Goal: Use online tool/utility: Utilize a website feature to perform a specific function

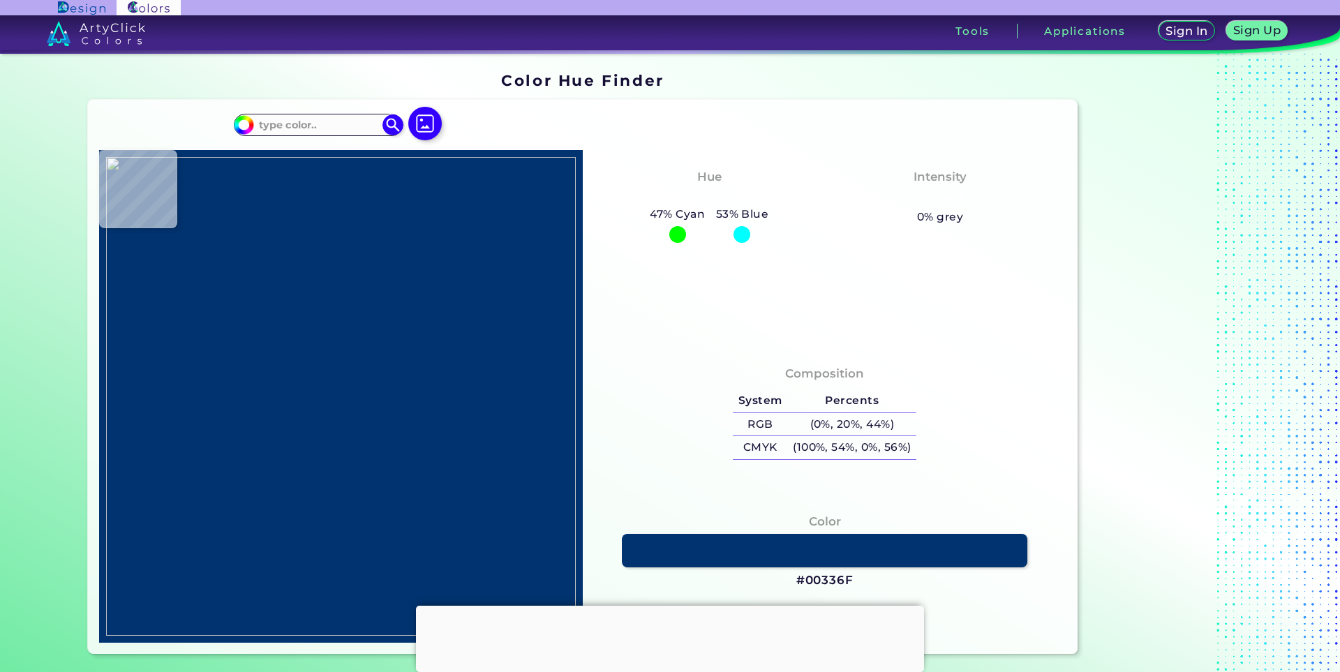
type input "#000000"
type input "#fffeff"
type input "#FFFEFF"
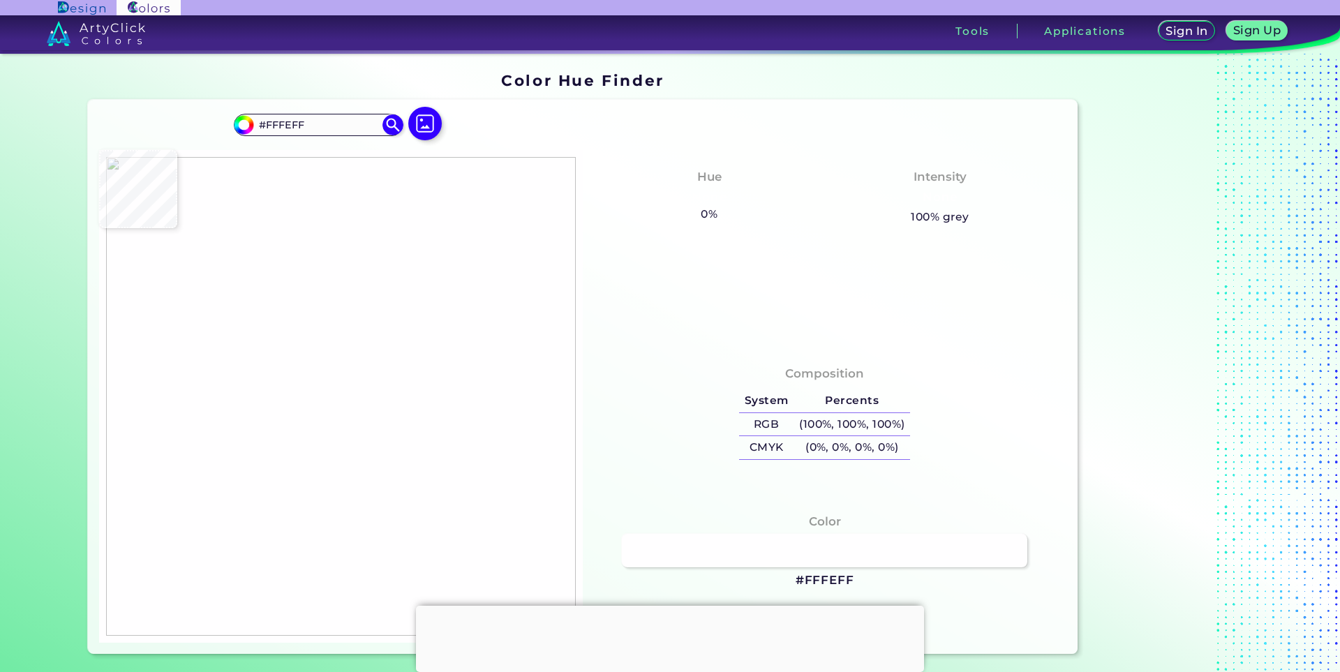
type input "#150a07"
type input "#150A07"
type input "#150a05"
type input "#150A05"
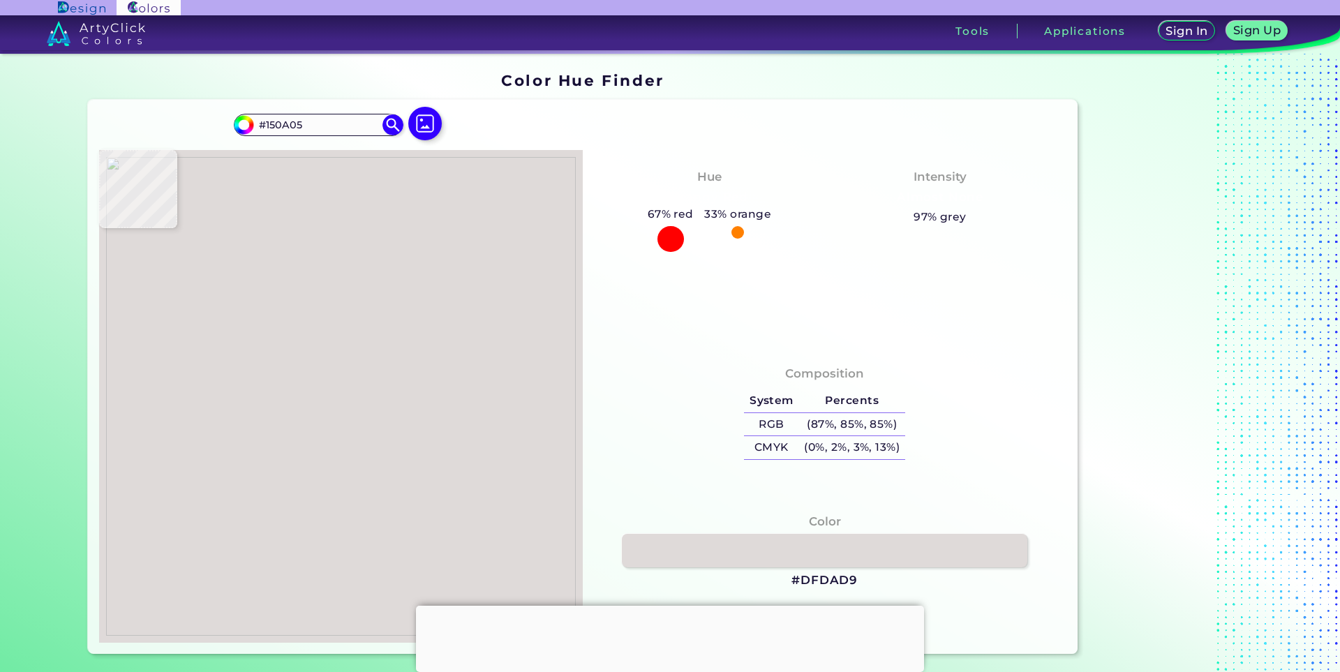
type input "#dfdad9"
type input "#DFDAD9"
type input "#dad8d9"
type input "#DAD8D9"
type input "#d6d3d4"
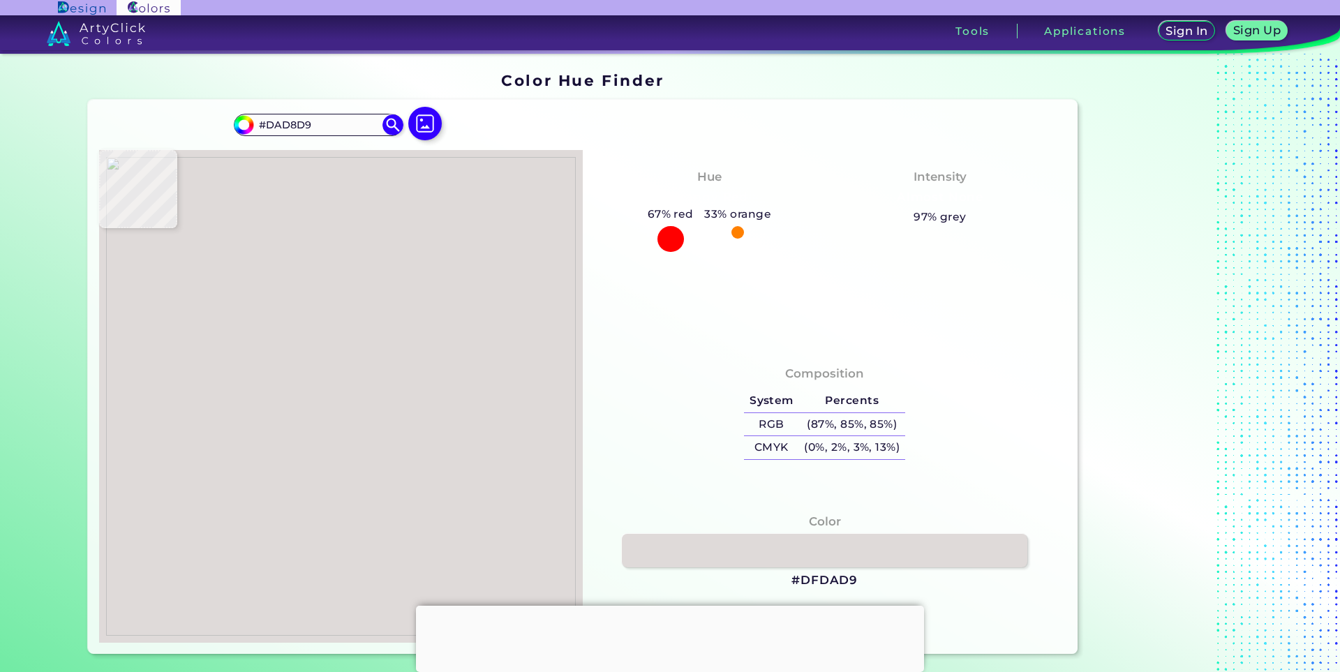
type input "#D6D3D4"
type input "#d7d5d6"
type input "#D7D5D6"
type input "#868483"
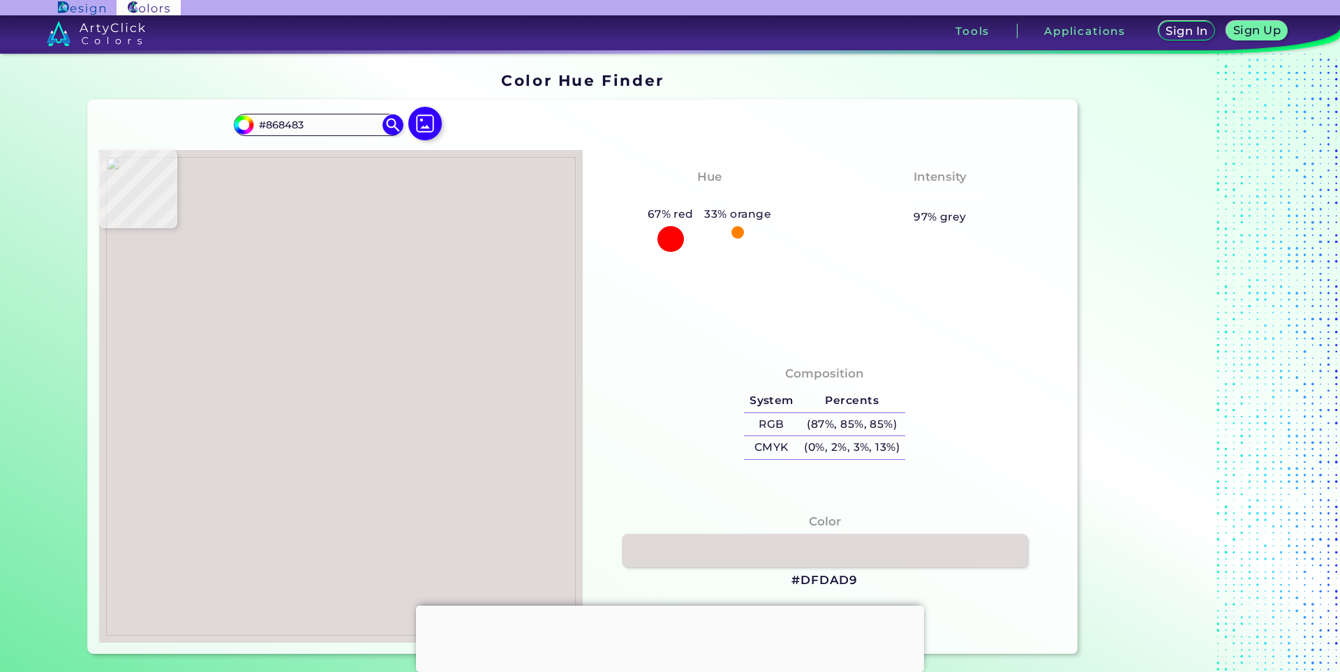
type input "#d9d9d7"
type input "#D9D9D7"
type input "#dcae28"
type input "#DCAE28"
type input "#dfae27"
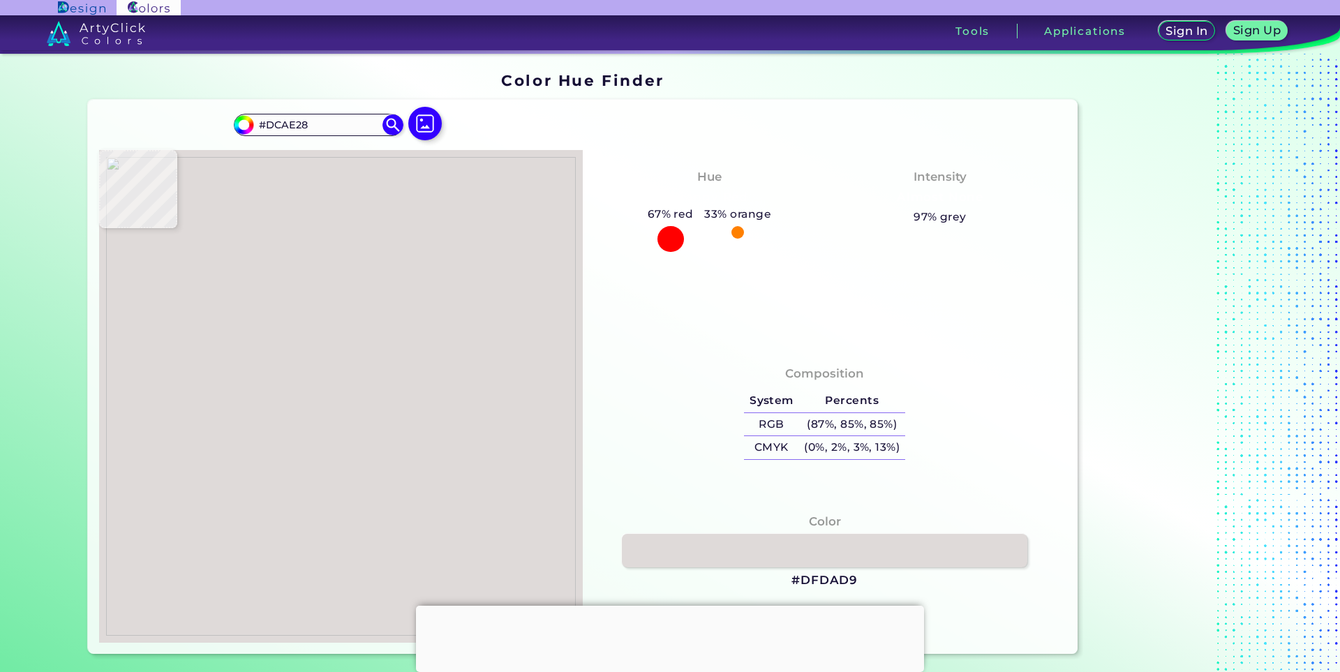
type input "#DFAE27"
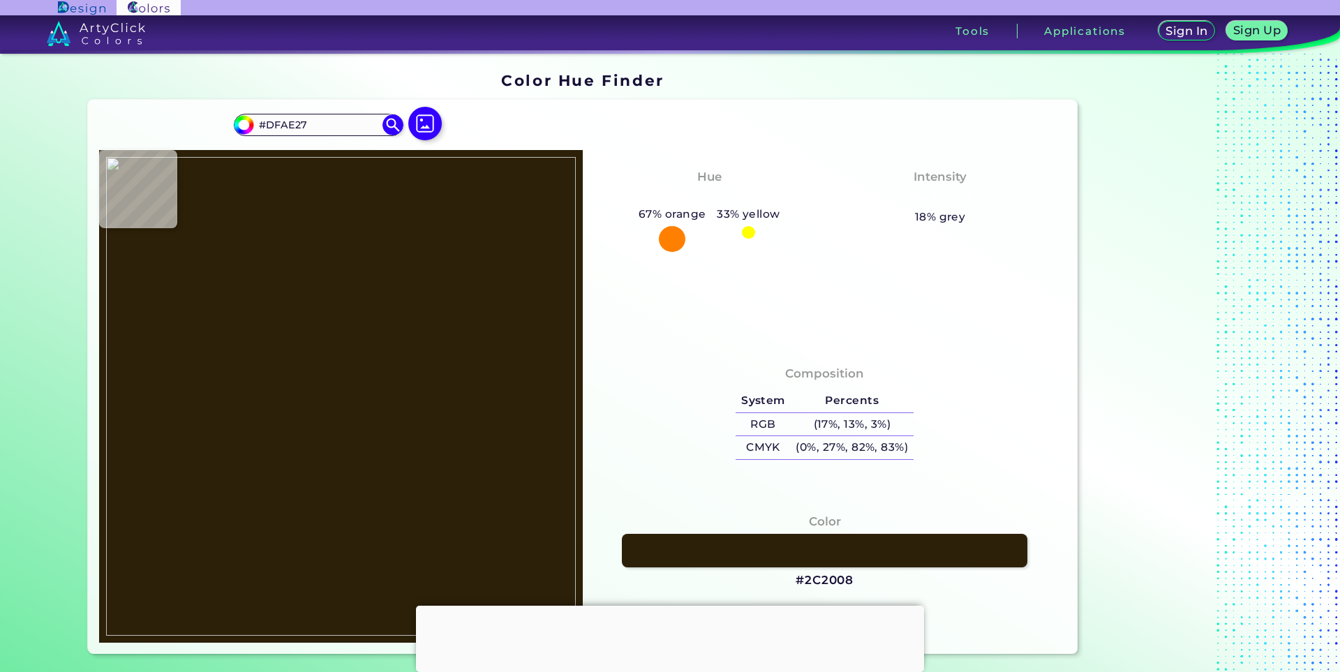
type input "#2c2008"
type input "#2C2008"
type input "#492507"
type input "#dfae69"
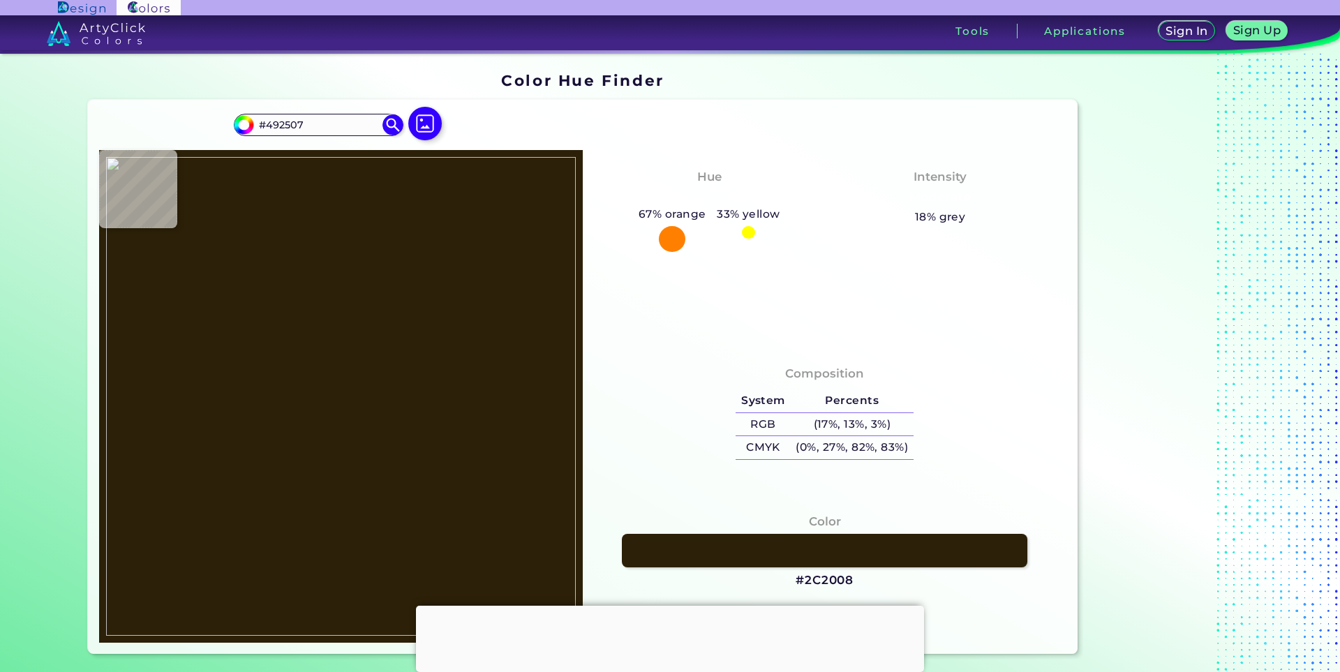
type input "#DFAE69"
type input "#e5ba39"
type input "#E5BA39"
type input "#e3b938"
type input "#E3B938"
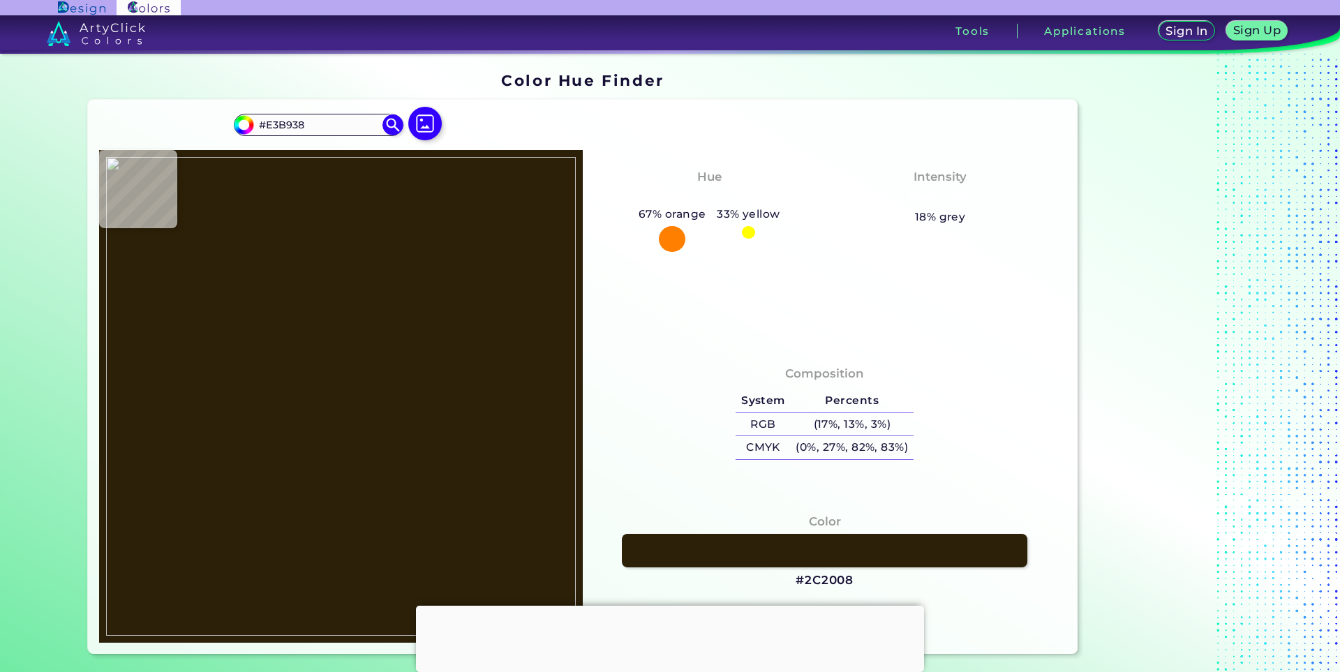
type input "#e5b638"
type input "#E5B638"
type input "#e0b43e"
type input "#E0B43E"
type input "#ab8820"
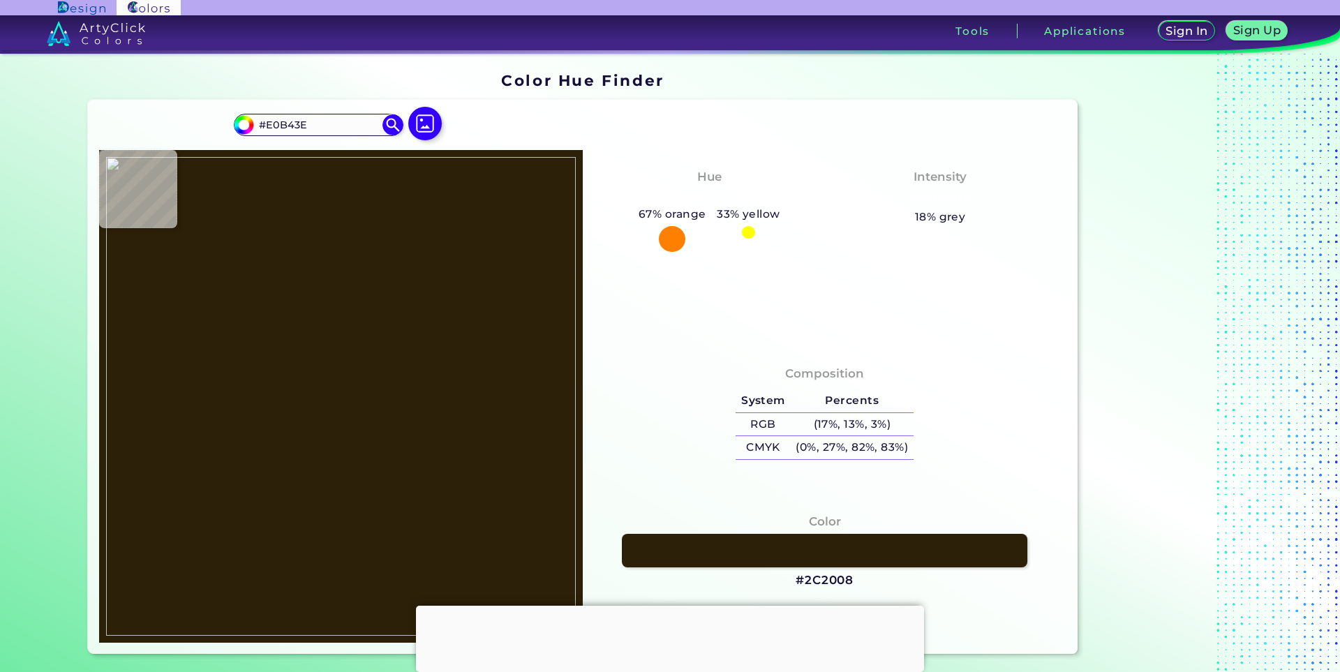
type input "#AB8820"
type input "#846506"
type input "#806415"
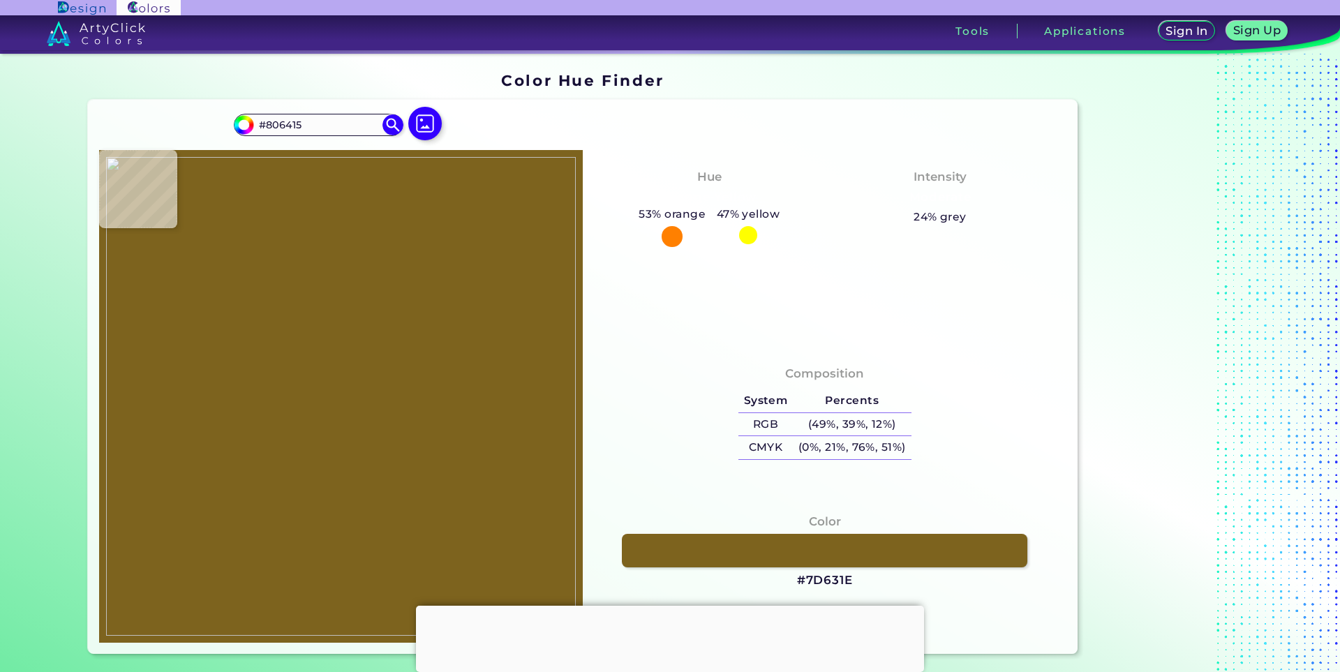
type input "#7d631e"
type input "#7D631E"
type input "#755c1a"
type input "#755C1A"
type input "#6f5515"
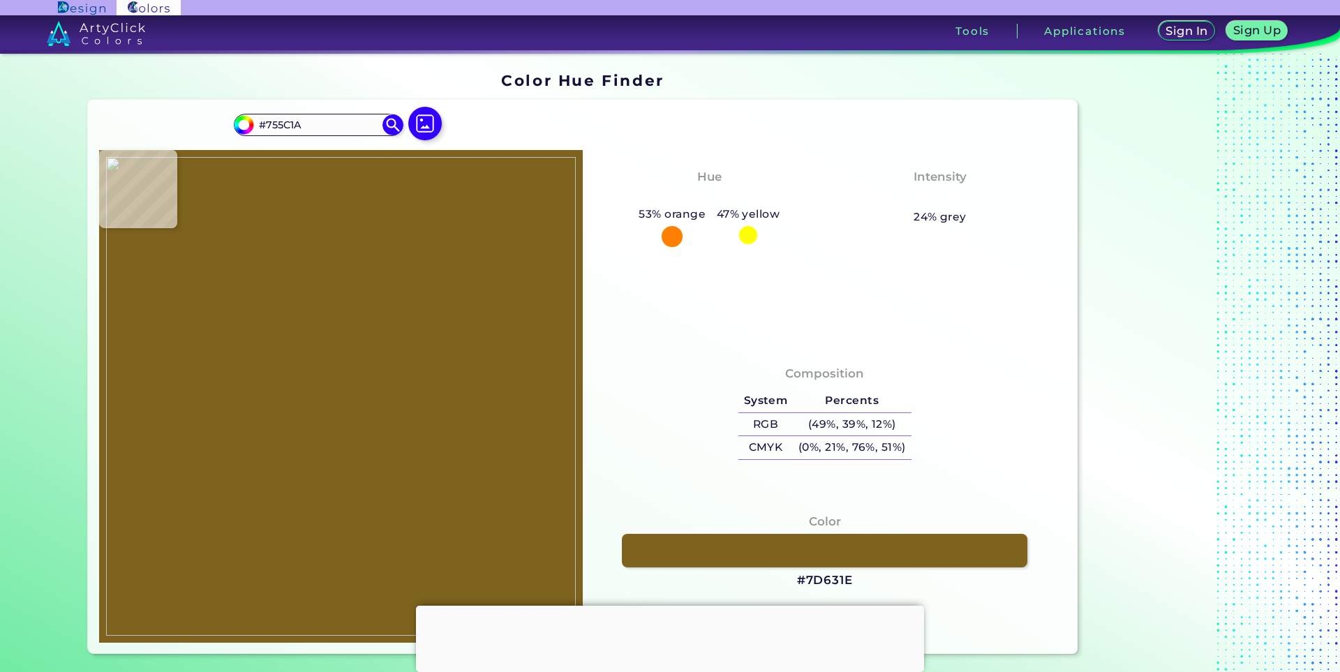
type input "#6F5515"
type input "#6f5416"
type input "#6F5416"
type input "#6c5214"
type input "#6C5214"
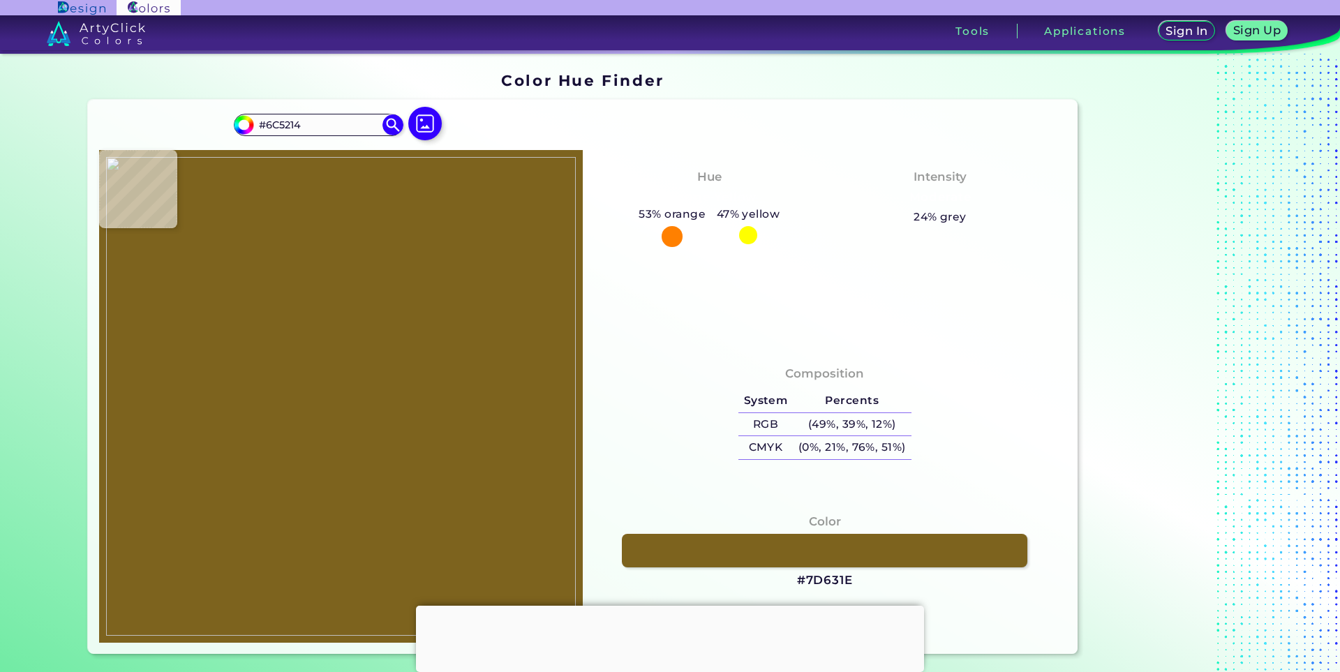
type input "#6b5014"
type input "#6B5014"
type input "#6a4f15"
type input "#6A4F15"
type input "#6a4f16"
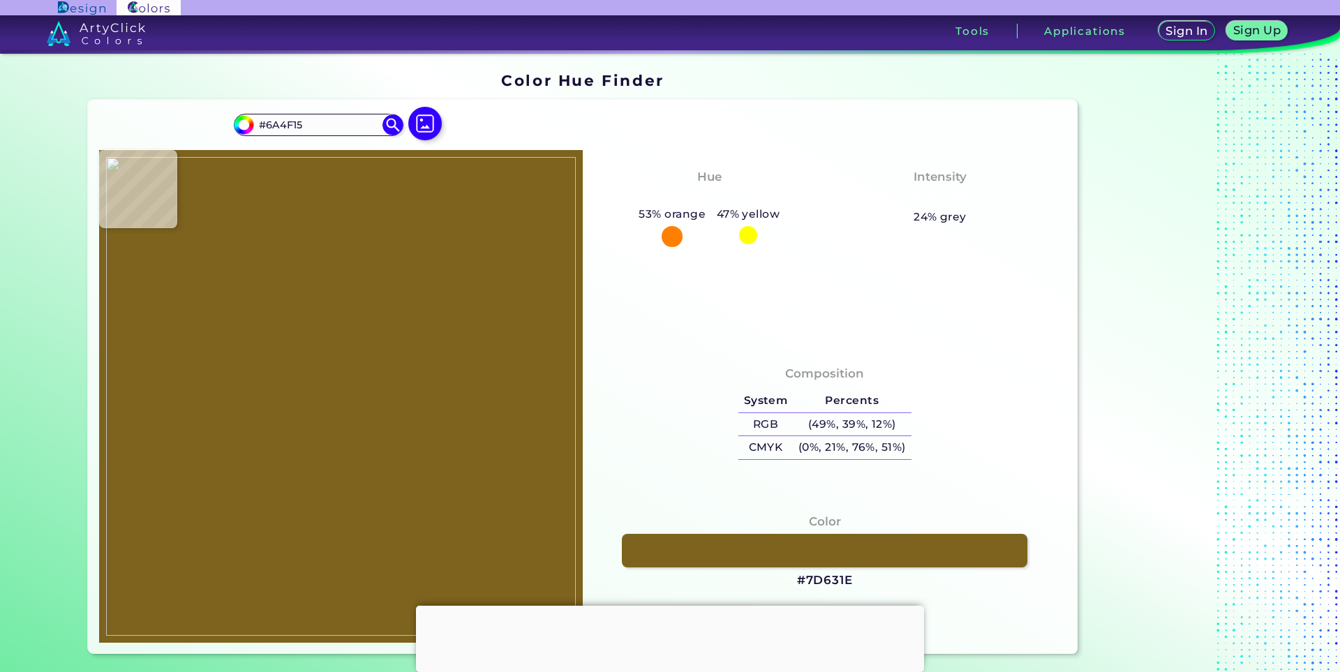
type input "#6A4F16"
type input "#694d16"
type input "#694D16"
type input "#694d17"
type input "#694D17"
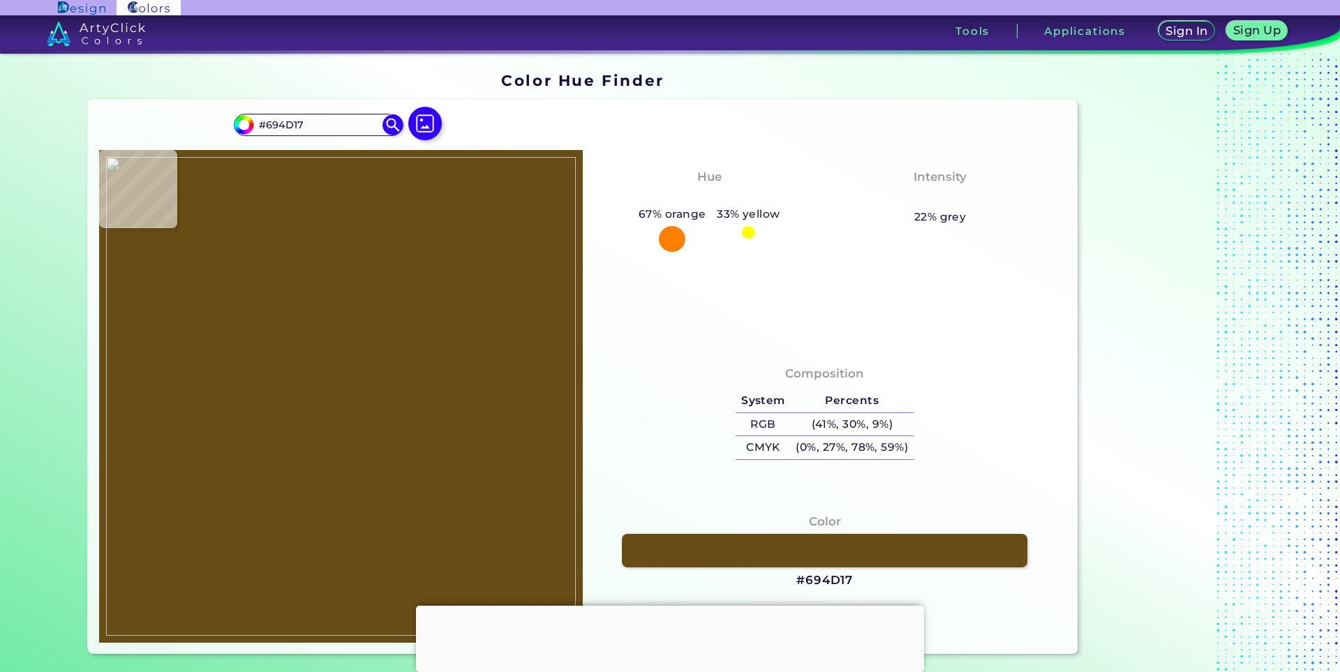
click at [320, 261] on img at bounding box center [341, 396] width 470 height 479
click at [659, 606] on div at bounding box center [670, 606] width 508 height 0
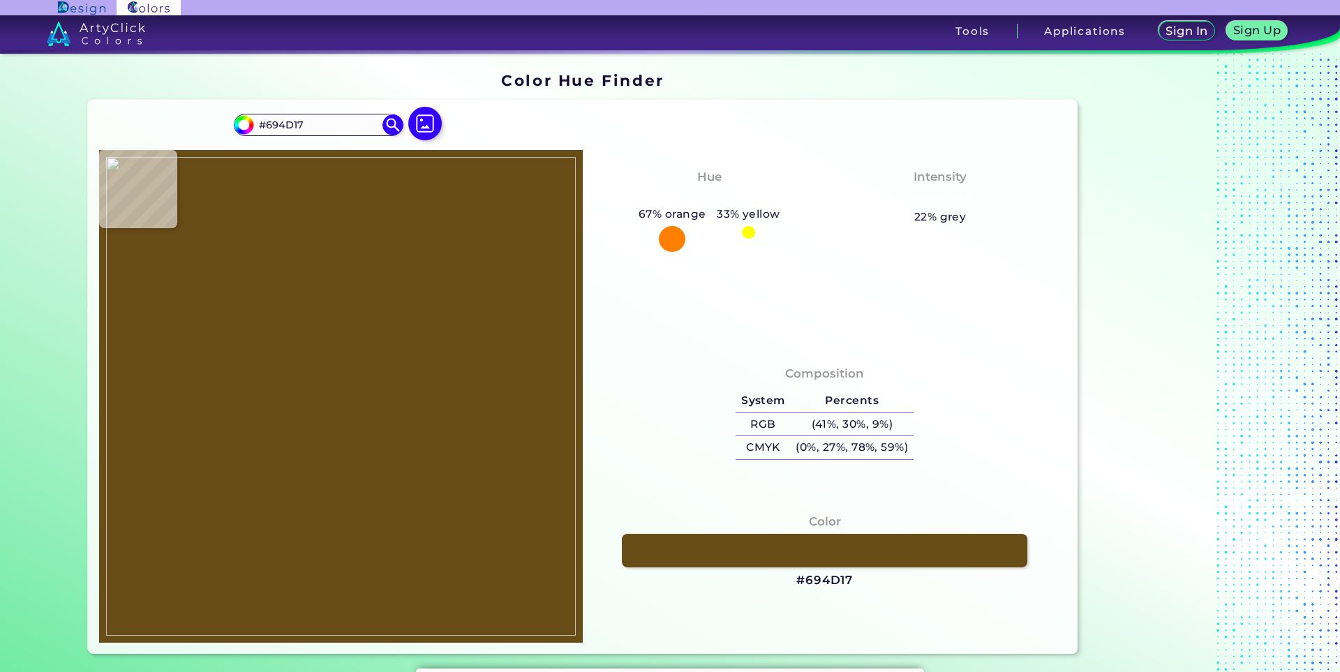
click at [429, 436] on img at bounding box center [341, 396] width 470 height 479
type input "#1f1411"
type input "#1F1411"
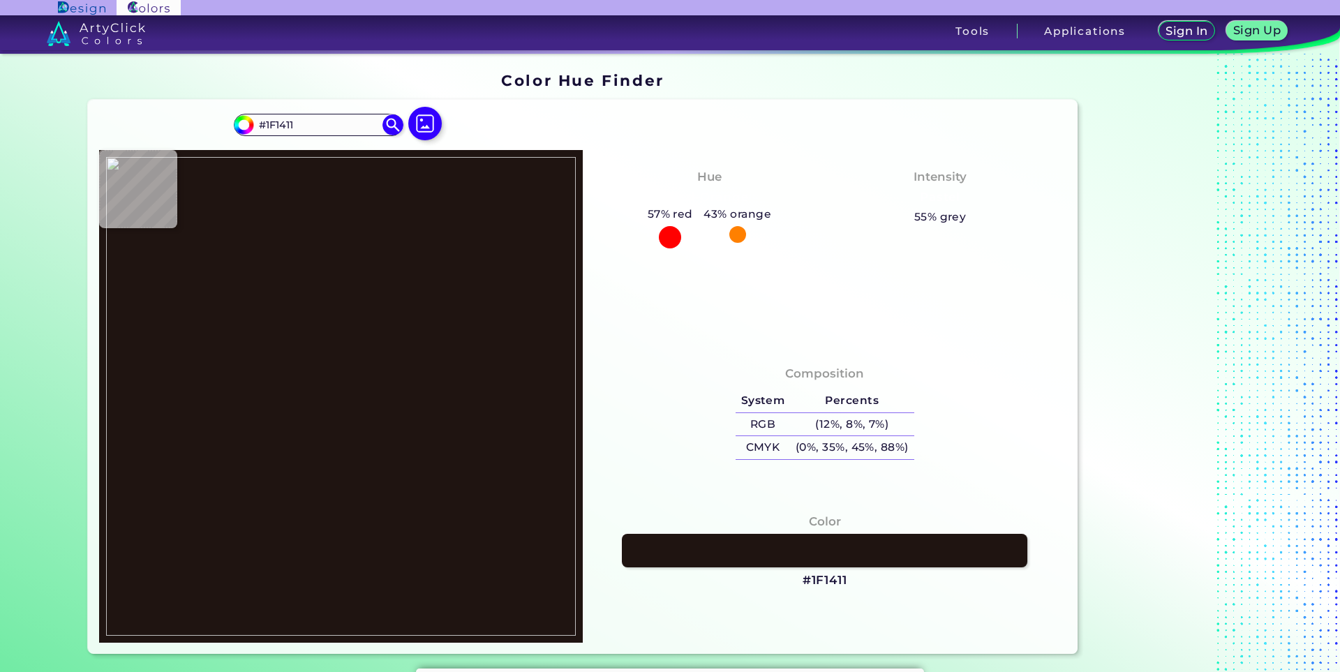
type input "#150a07"
type input "#150A07"
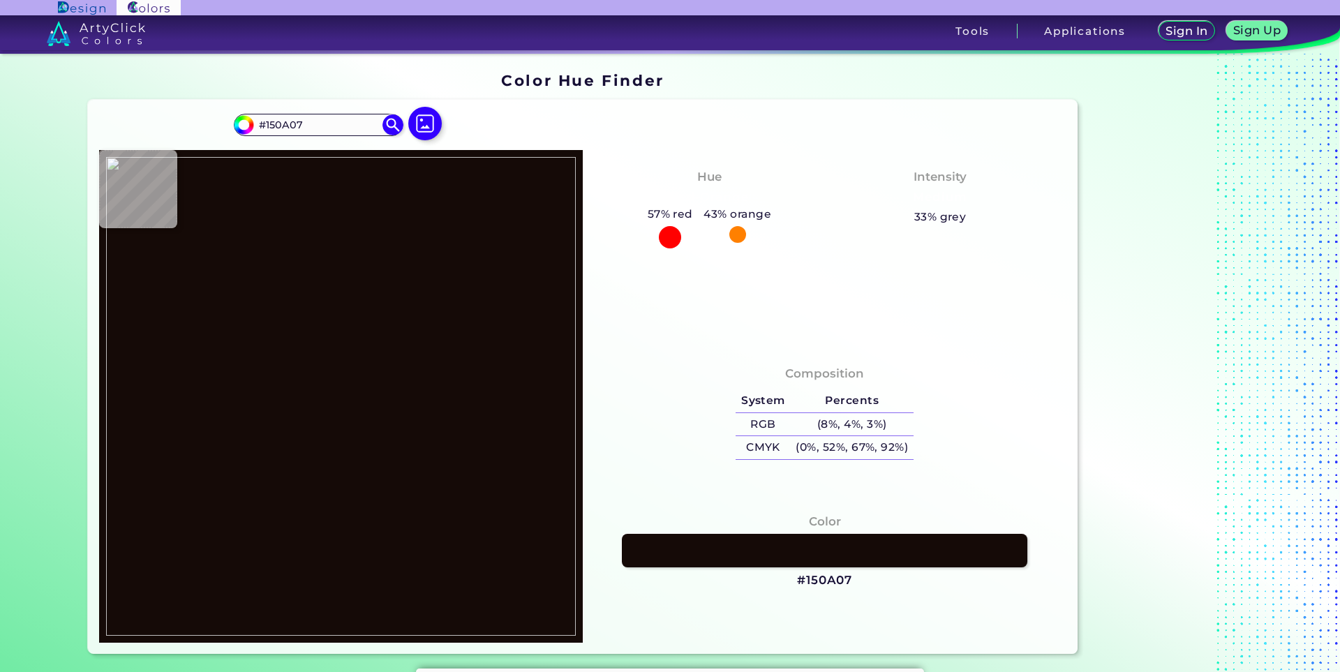
type input "#150a05"
type input "#150A05"
click at [457, 369] on img at bounding box center [341, 396] width 470 height 479
